Goal: Transaction & Acquisition: Book appointment/travel/reservation

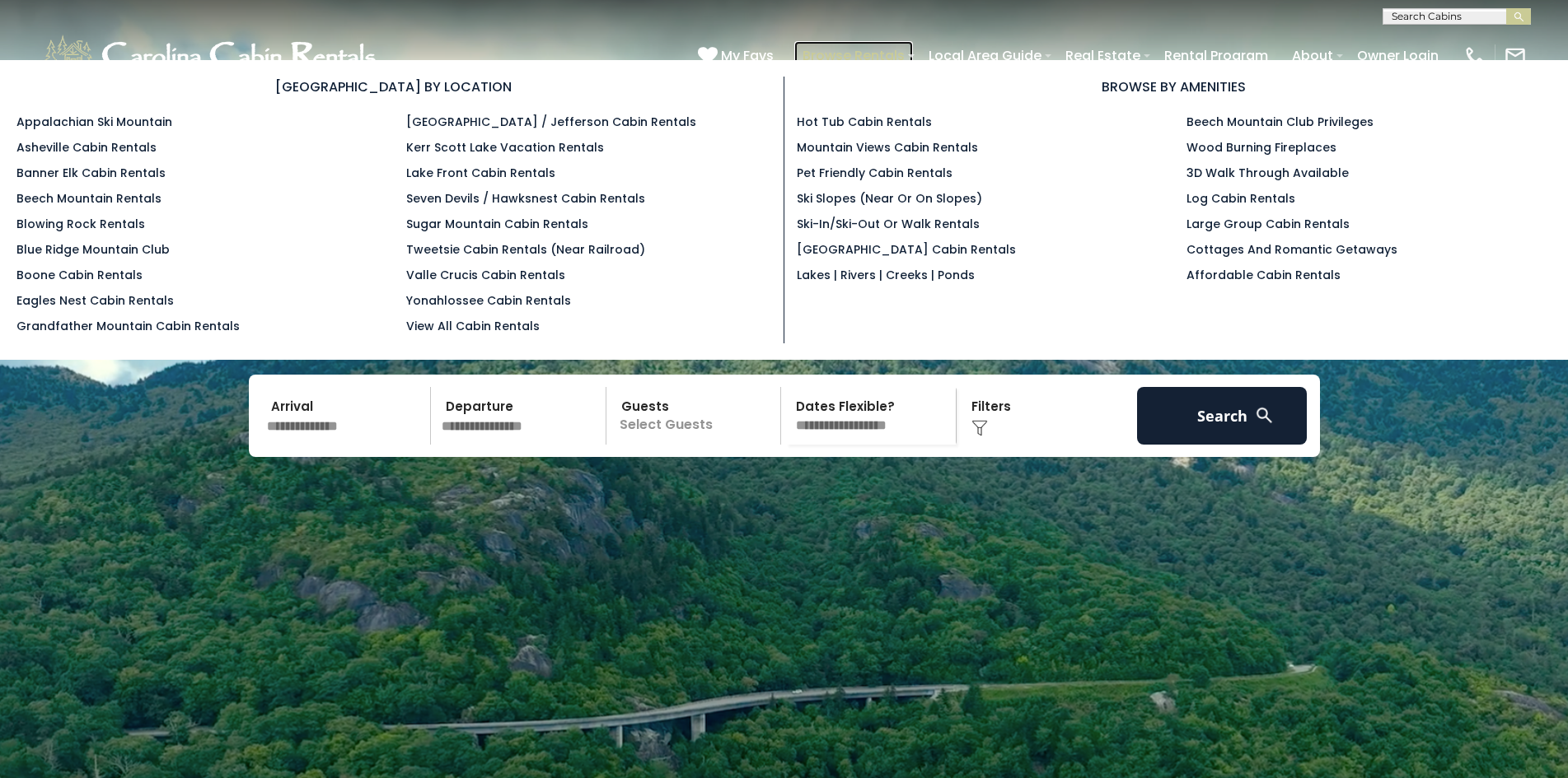
click at [801, 50] on link "Browse Rentals" at bounding box center [853, 55] width 119 height 28
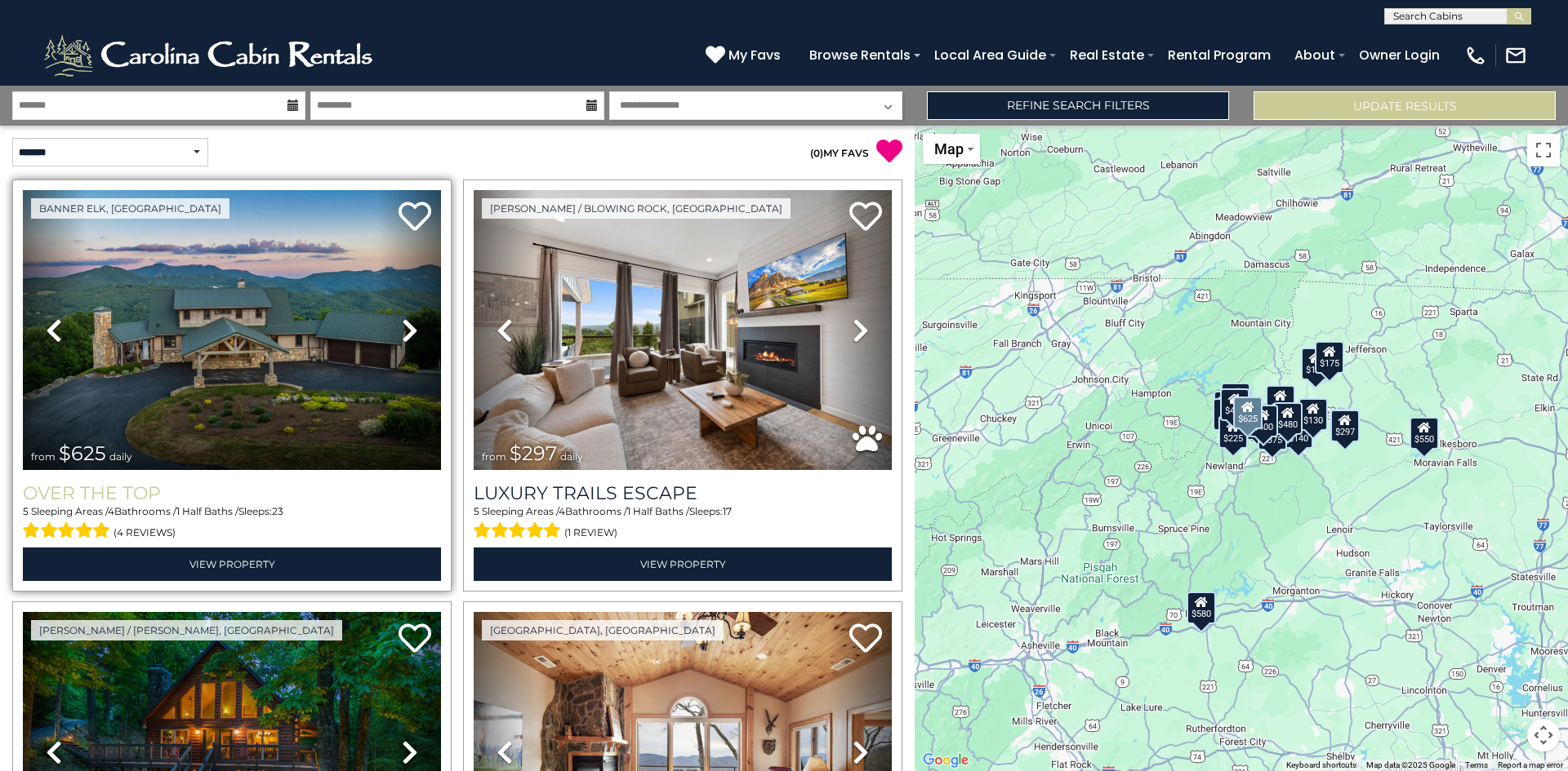
scroll to position [65, 0]
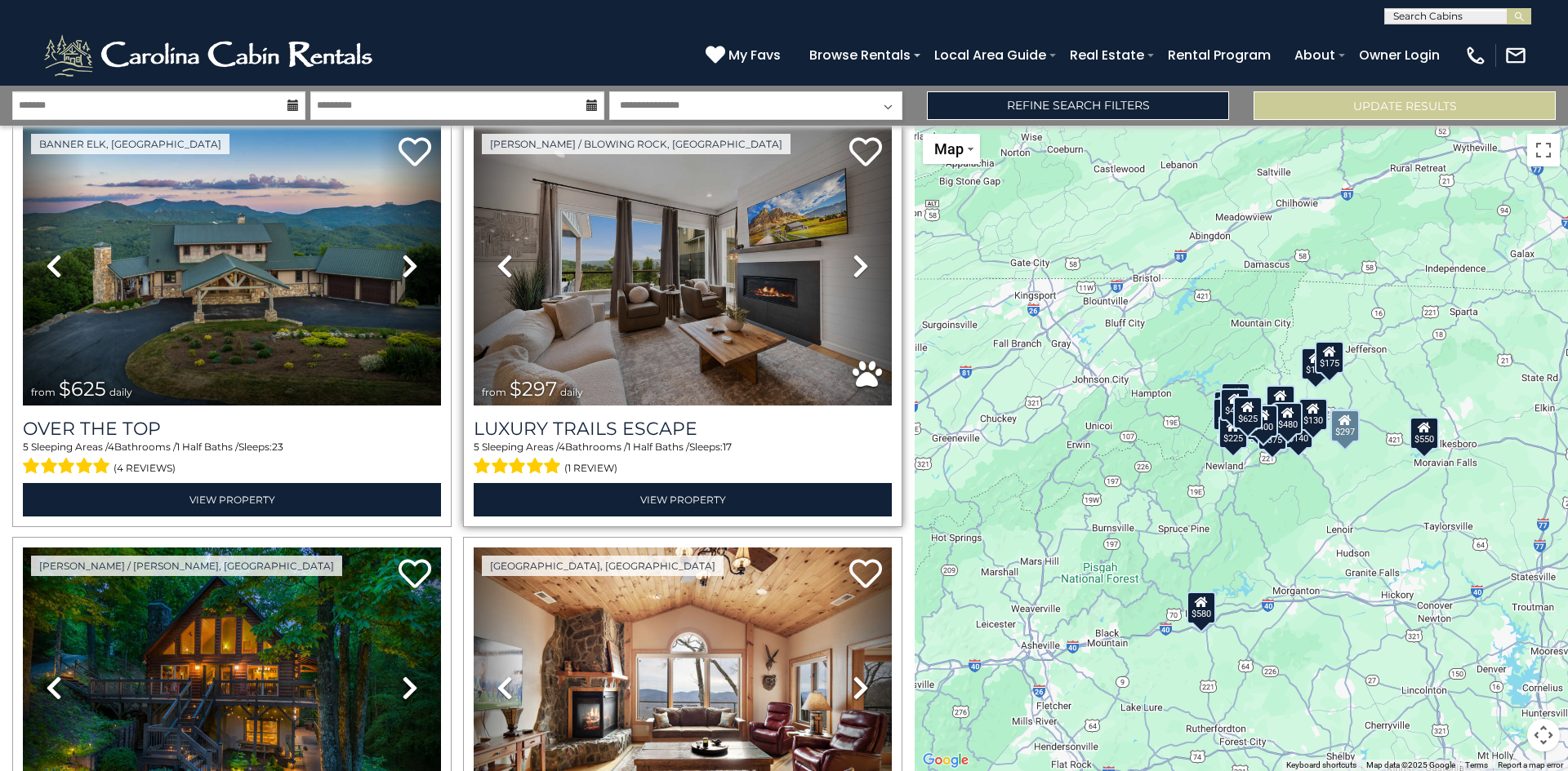
click at [473, 143] on link "Previous" at bounding box center [504, 266] width 63 height 280
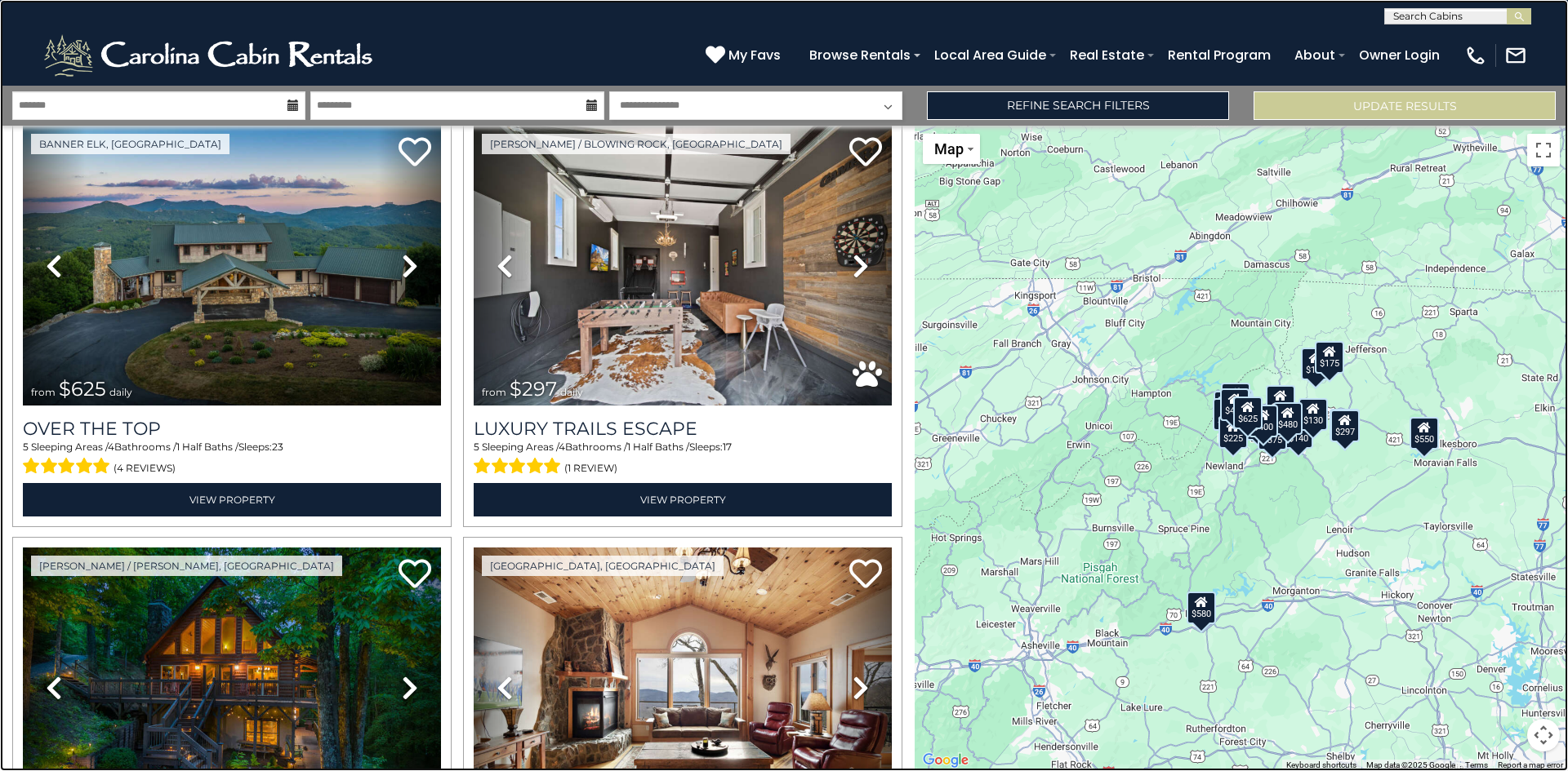
click at [9, 224] on link at bounding box center [784, 386] width 1568 height 771
